Goal: Task Accomplishment & Management: Use online tool/utility

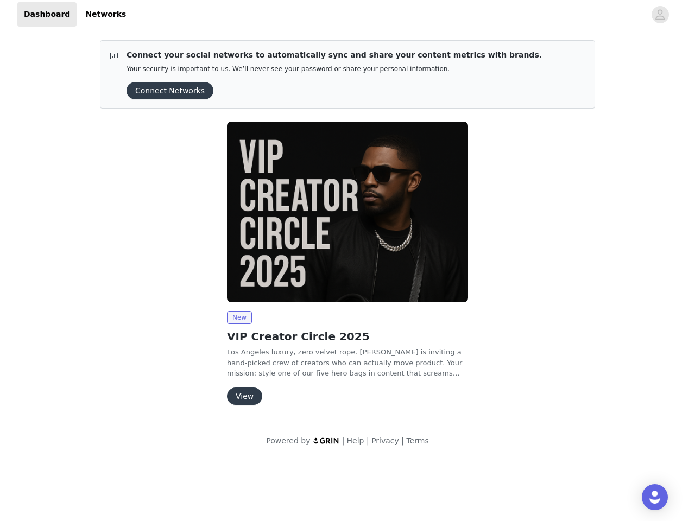
click at [348, 230] on img at bounding box center [347, 212] width 241 height 181
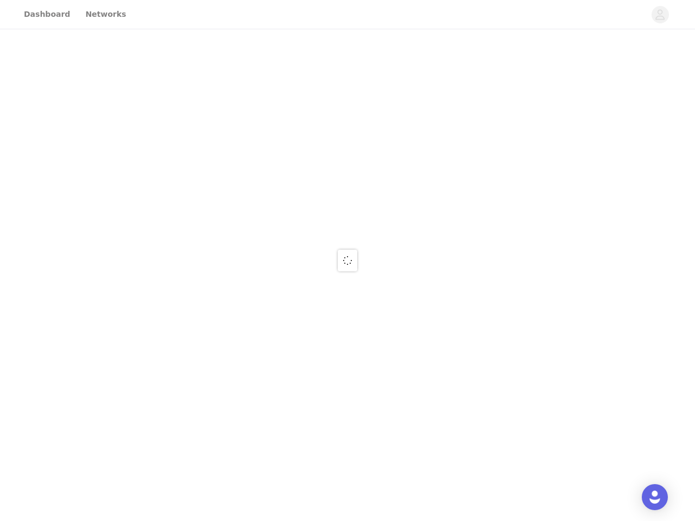
click at [660, 15] on div at bounding box center [347, 260] width 695 height 521
click at [166, 91] on div at bounding box center [347, 260] width 695 height 521
click at [348, 212] on div at bounding box center [347, 260] width 695 height 521
